Goal: Book appointment/travel/reservation

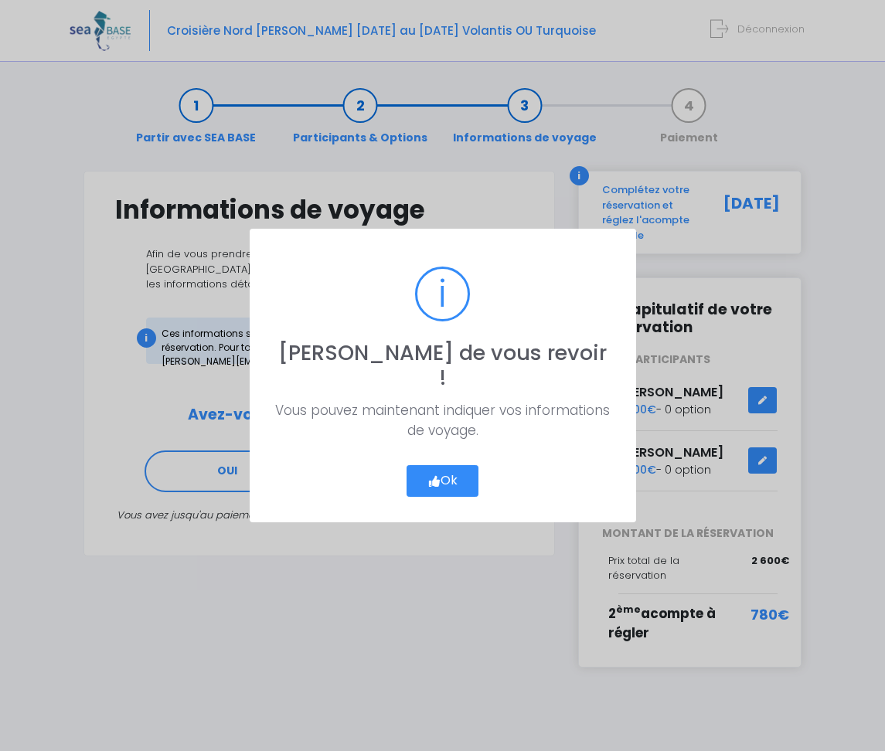
click at [435, 482] on icon "button" at bounding box center [435, 482] width 14 height 0
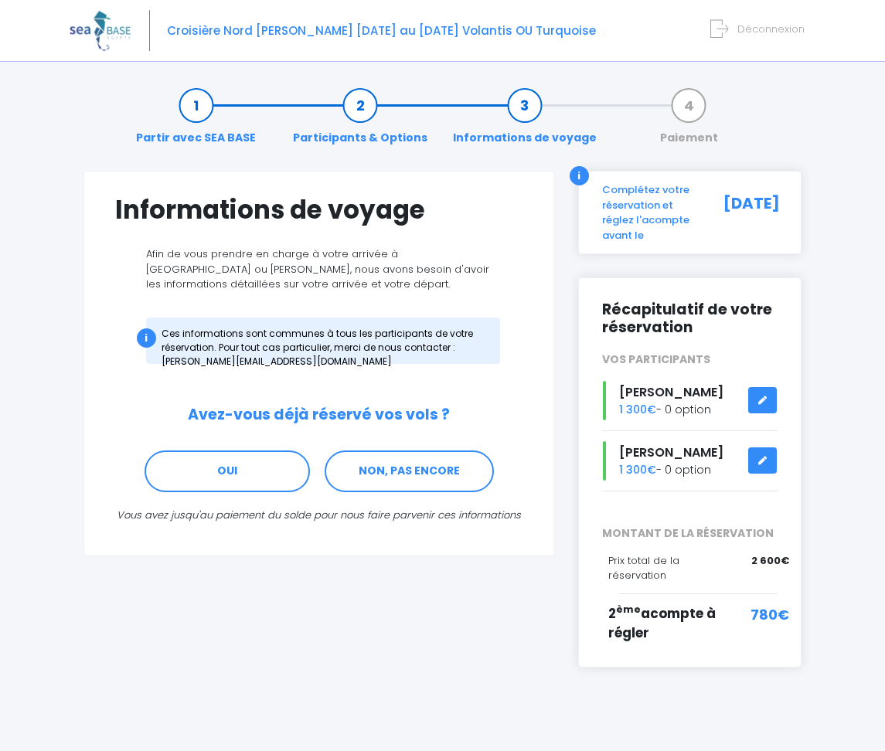
click at [636, 218] on div "Complétez votre réservation et réglez l'acompte avant le" at bounding box center [649, 212] width 116 height 60
click at [670, 612] on span "2 ème acompte à régler" at bounding box center [661, 624] width 107 height 39
click at [230, 466] on link "OUI" at bounding box center [227, 472] width 165 height 42
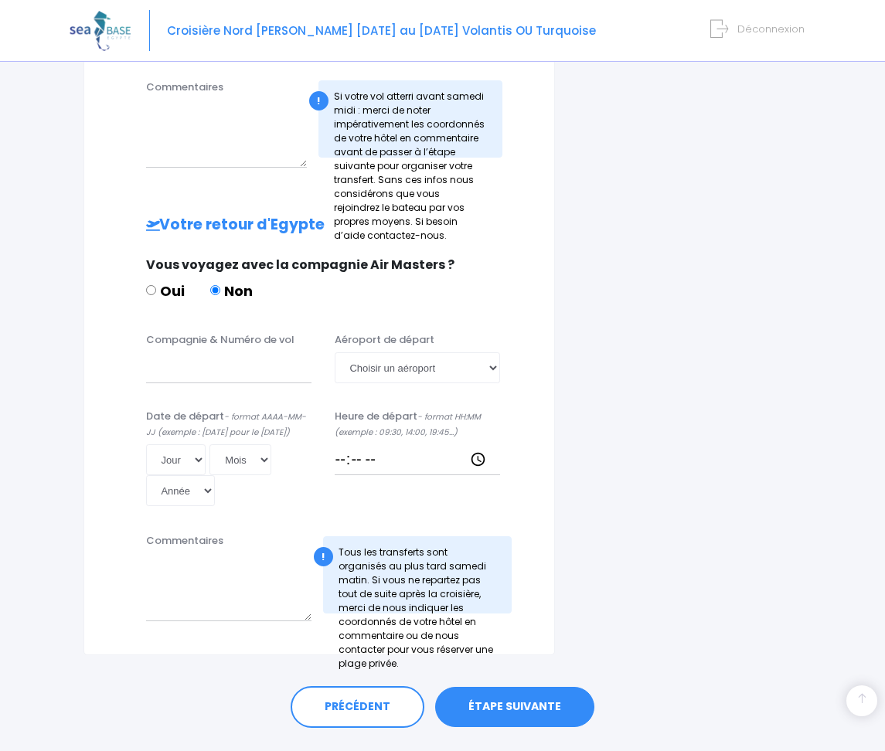
scroll to position [793, 0]
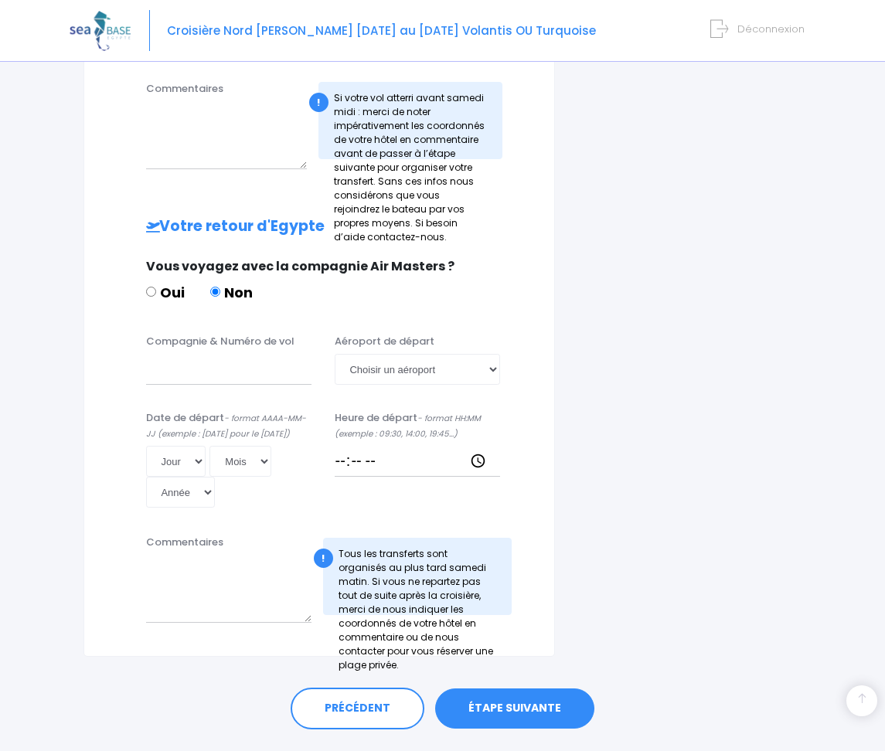
click at [550, 689] on link "ÉTAPE SUIVANTE" at bounding box center [514, 709] width 159 height 40
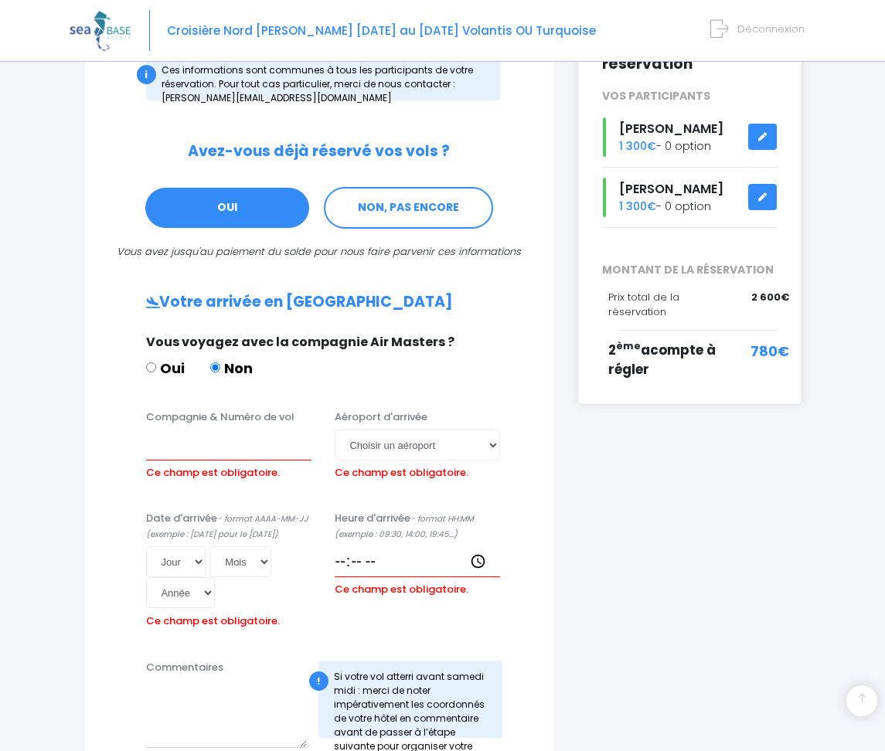
scroll to position [260, 0]
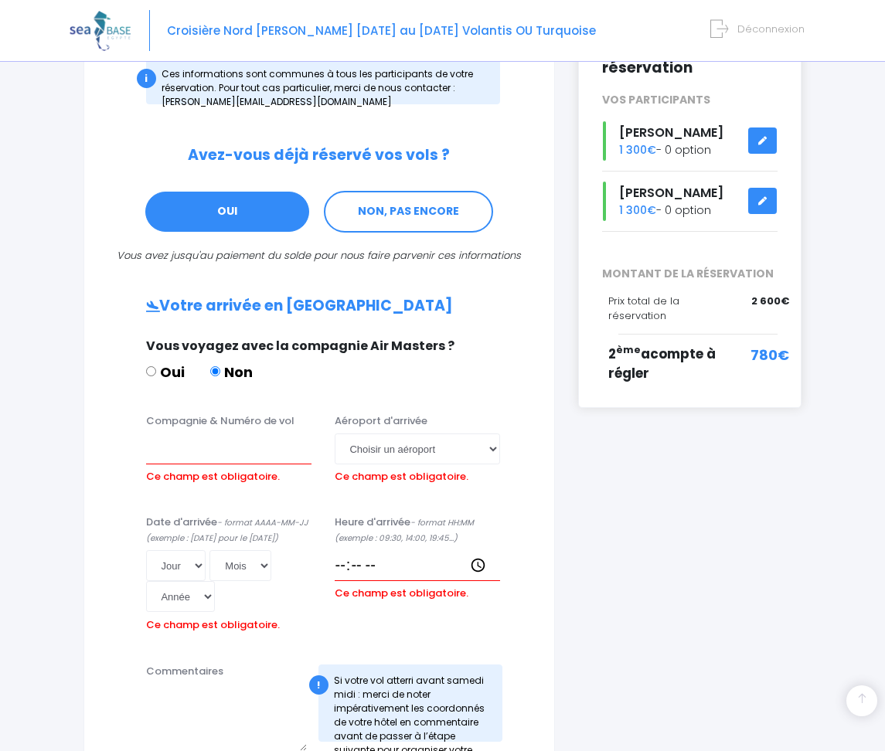
click at [772, 349] on span "780€" at bounding box center [770, 355] width 39 height 21
click at [658, 355] on span "2 ème acompte à régler" at bounding box center [661, 364] width 107 height 39
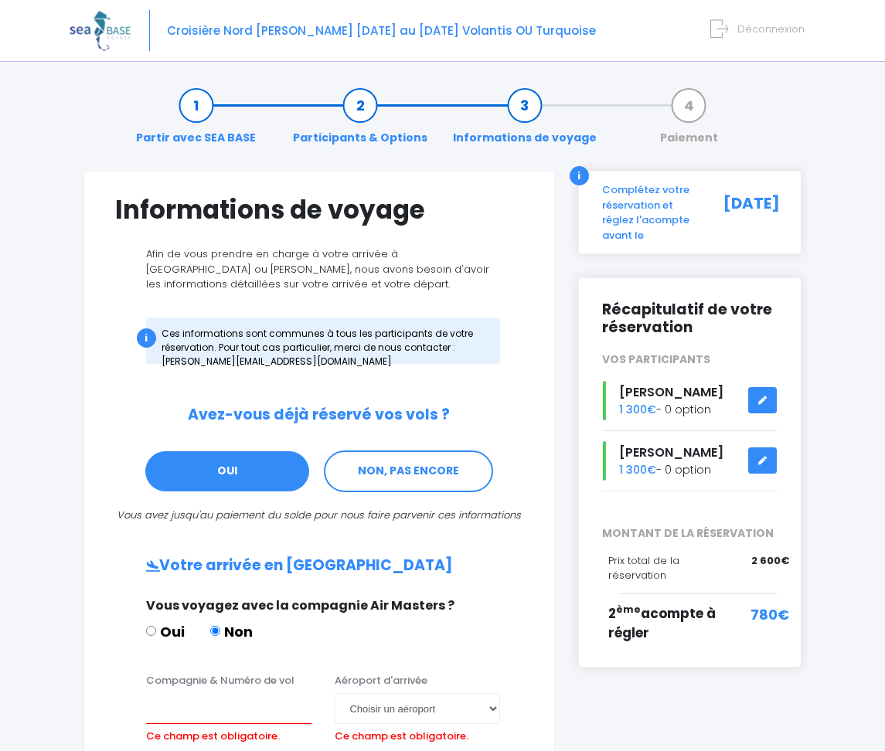
scroll to position [0, 0]
click at [636, 215] on div "Complétez votre réservation et réglez l'acompte avant le" at bounding box center [649, 212] width 116 height 60
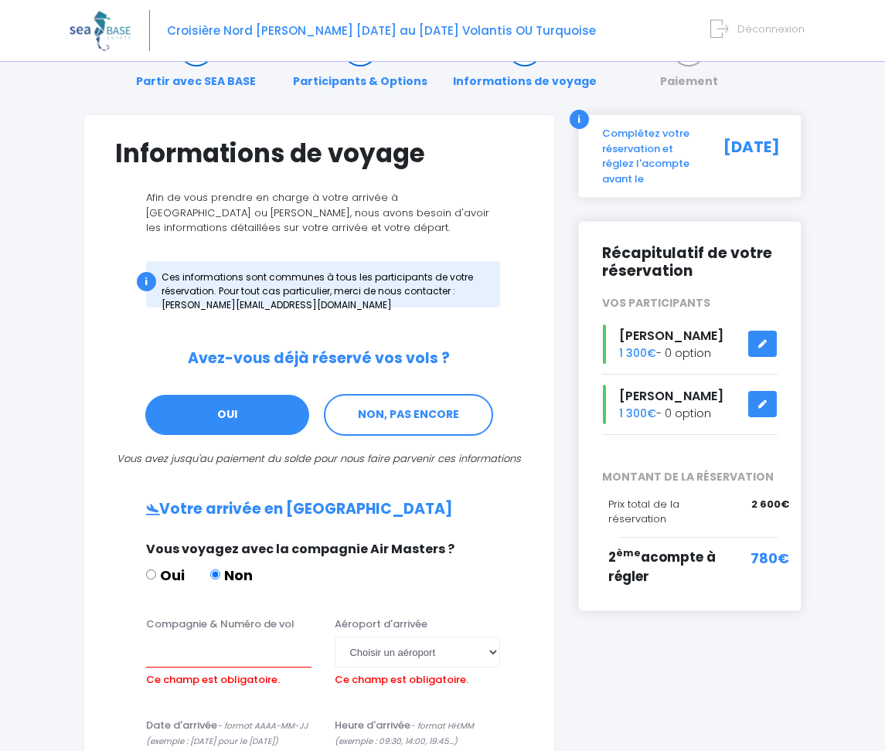
scroll to position [75, 0]
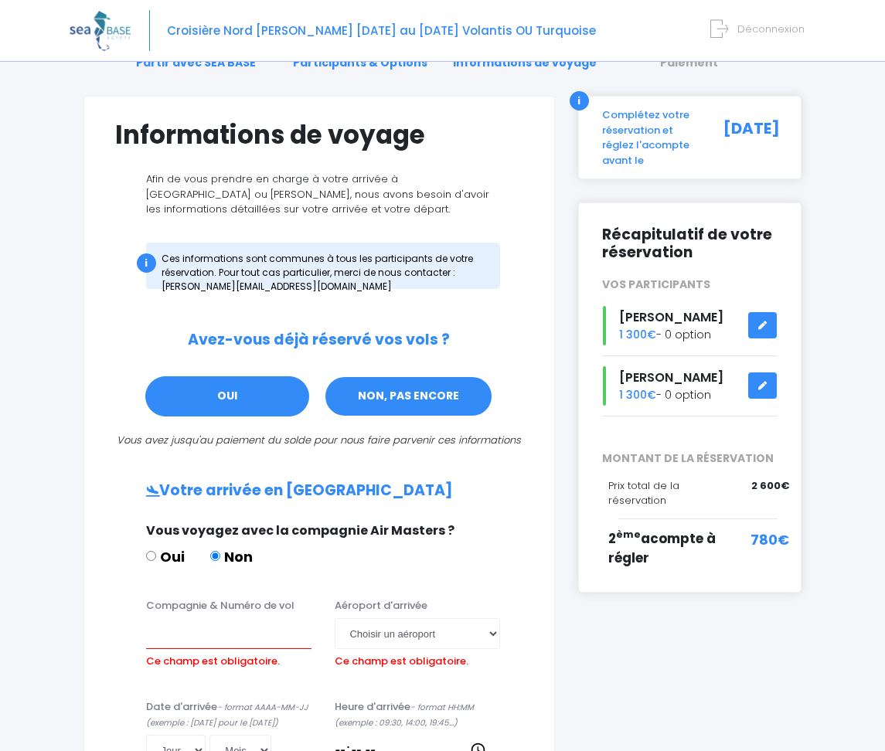
click at [412, 392] on link "NON, PAS ENCORE" at bounding box center [408, 397] width 169 height 42
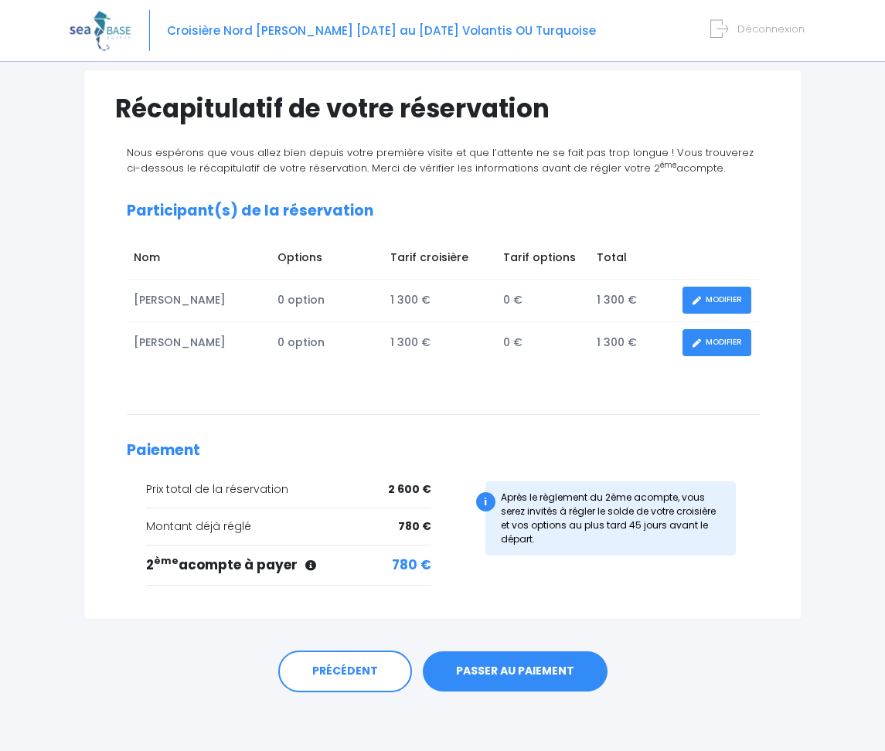
scroll to position [101, 0]
click at [533, 675] on link "PASSER AU PAIEMENT" at bounding box center [515, 673] width 185 height 40
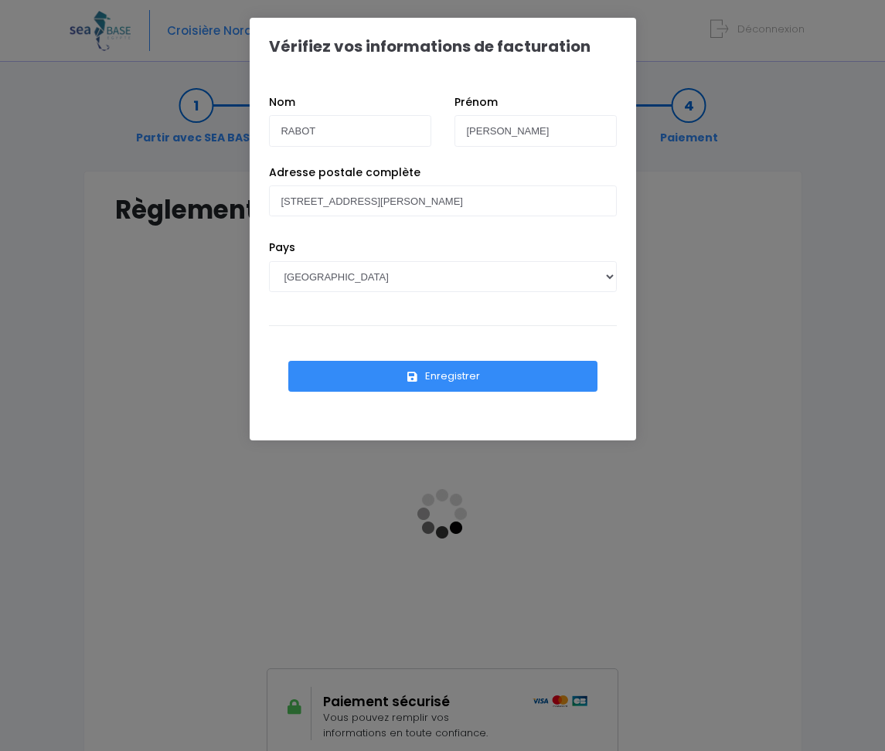
click at [69, 256] on div "Vérifiez vos informations de facturation Nom RABOT Prénom Alexandre Pays AFGHAN…" at bounding box center [442, 375] width 885 height 751
